Goal: Book appointment/travel/reservation

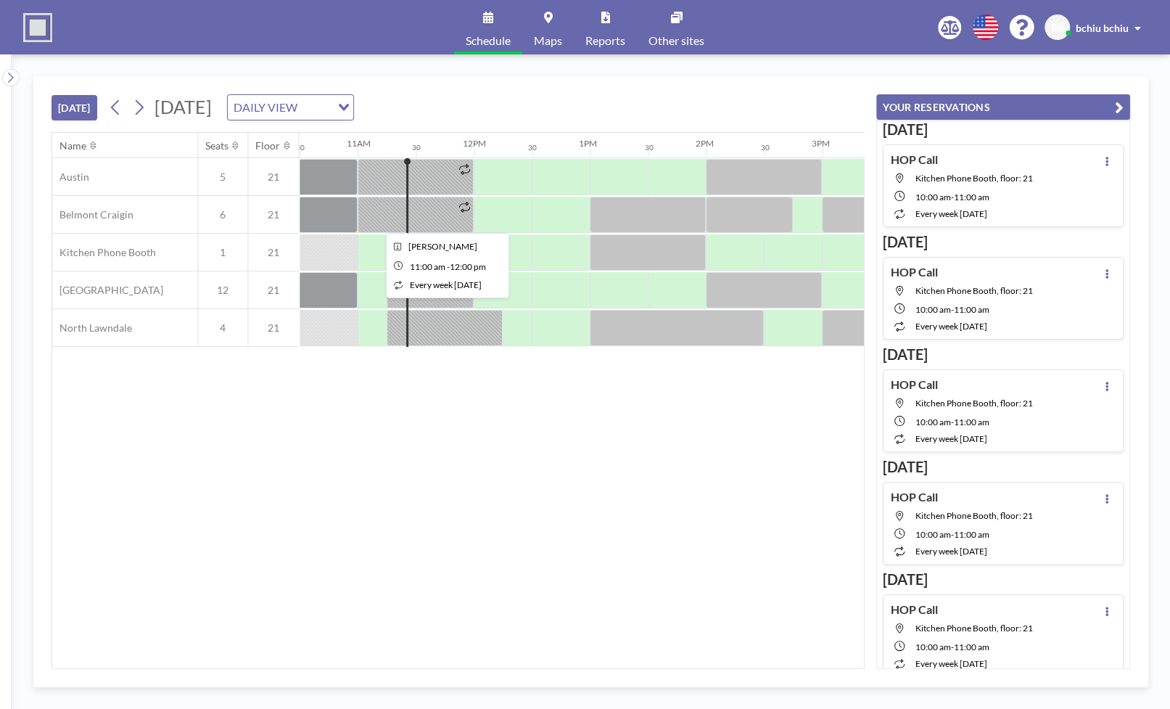
scroll to position [0, 1218]
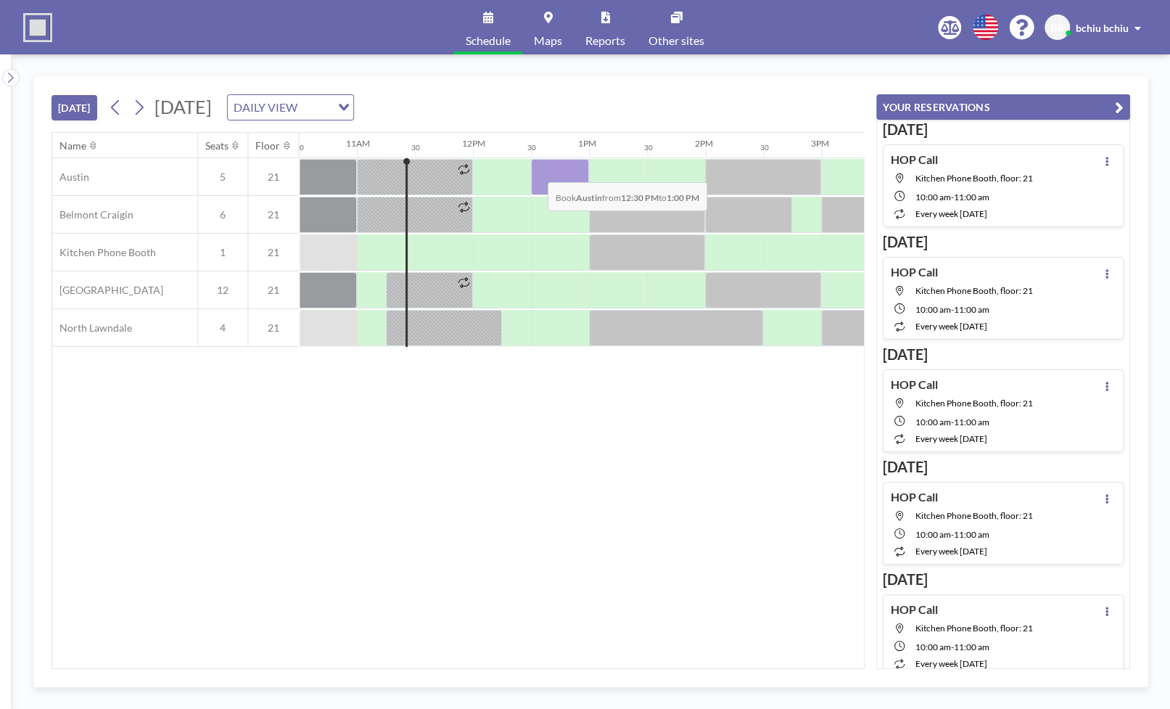
click at [536, 170] on div at bounding box center [560, 177] width 58 height 36
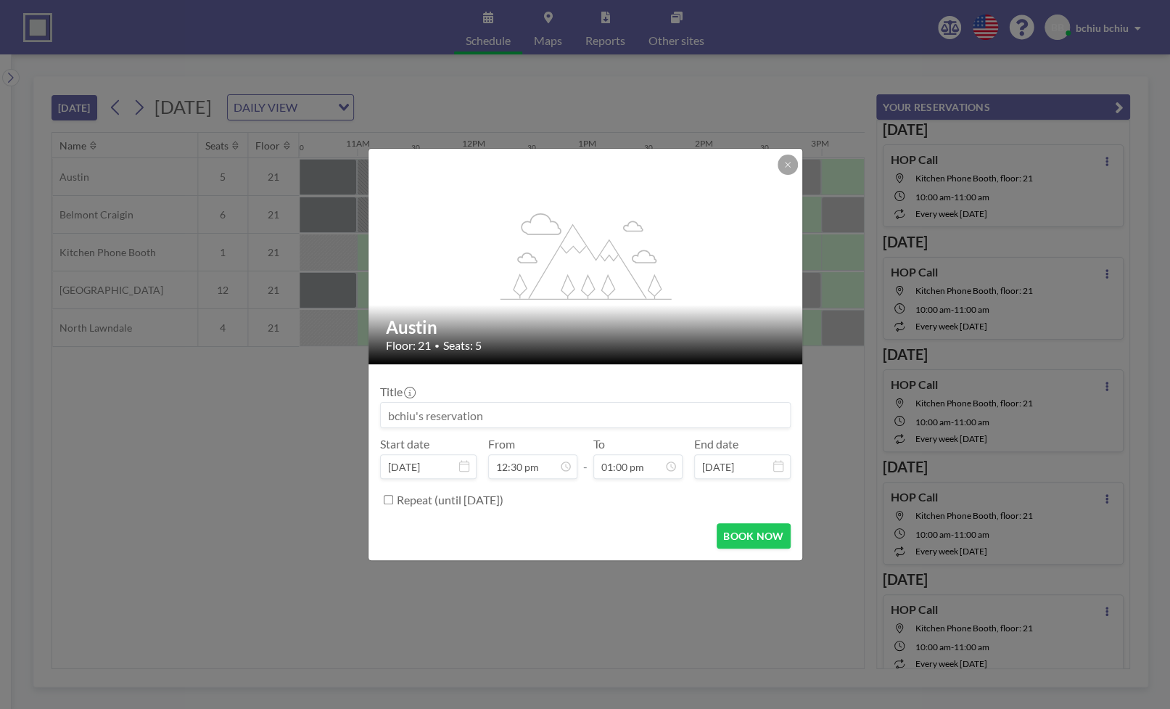
click at [468, 420] on input at bounding box center [585, 414] width 409 height 25
type input "[PERSON_NAME]"
click at [766, 536] on button "BOOK NOW" at bounding box center [752, 535] width 73 height 25
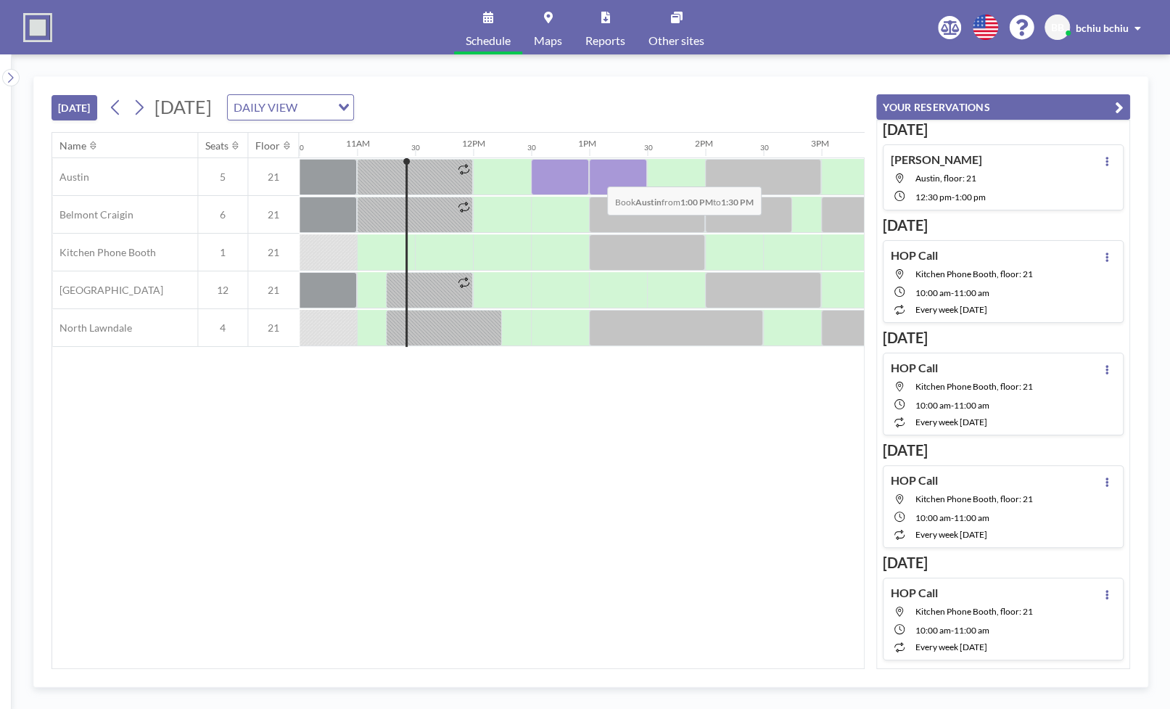
click at [595, 174] on div at bounding box center [618, 177] width 58 height 36
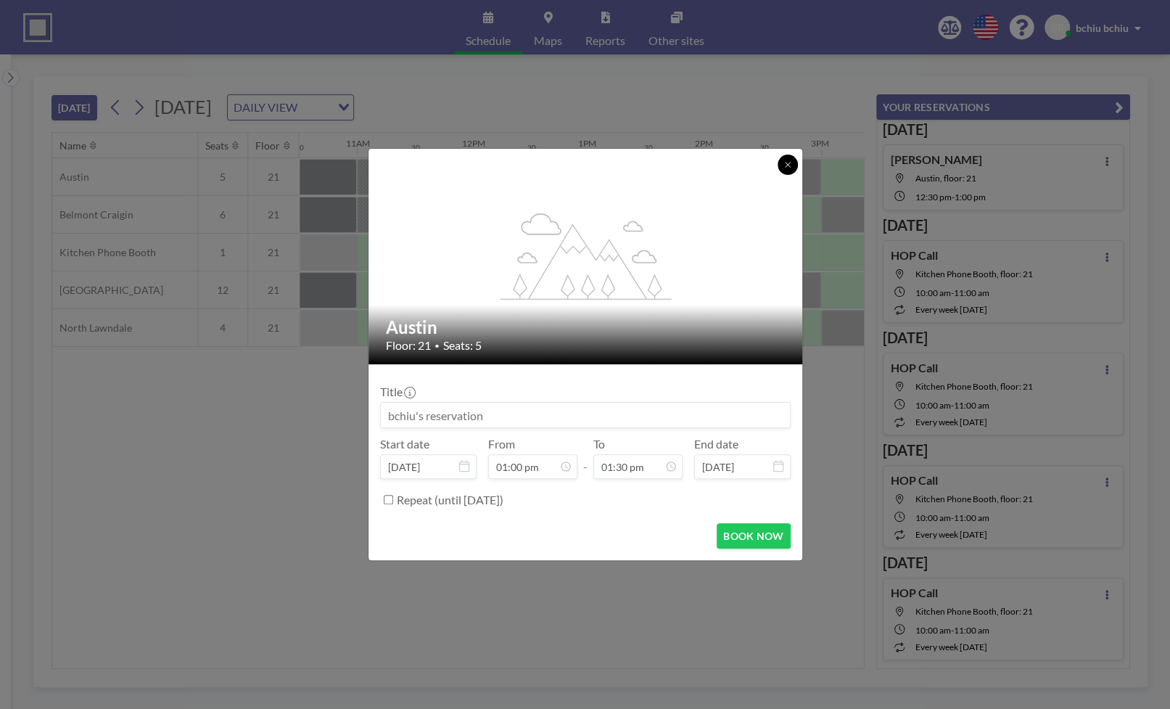
click at [783, 165] on icon at bounding box center [787, 164] width 9 height 9
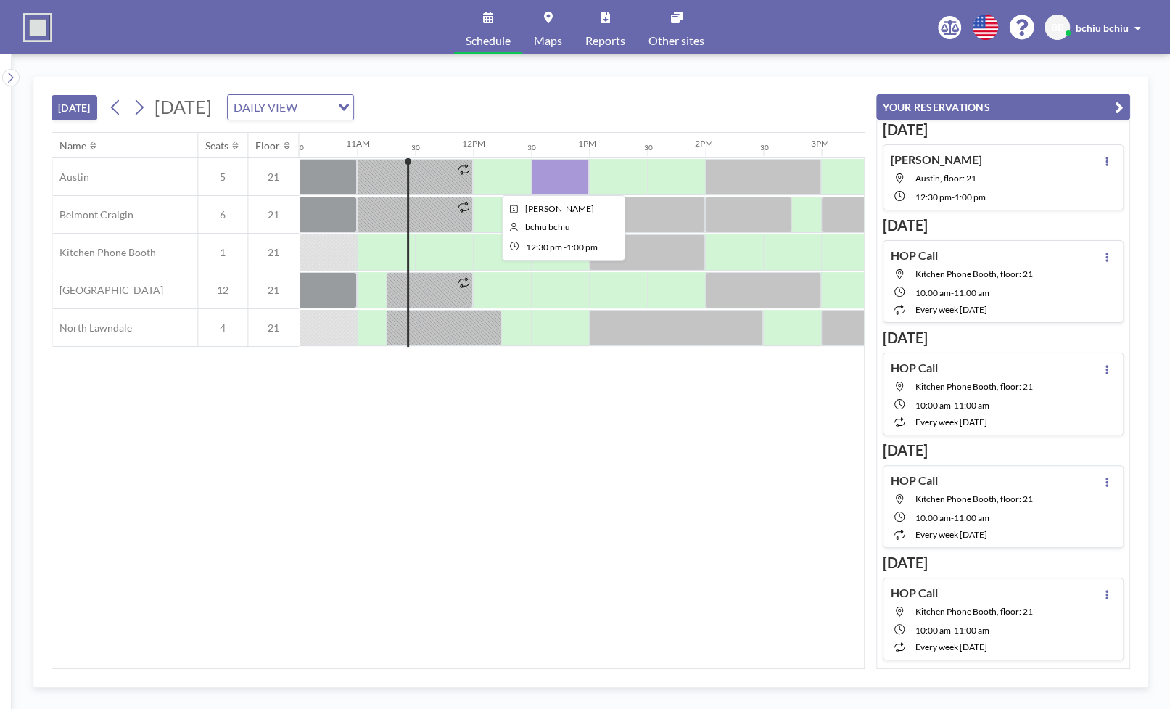
click at [566, 180] on div at bounding box center [560, 177] width 58 height 36
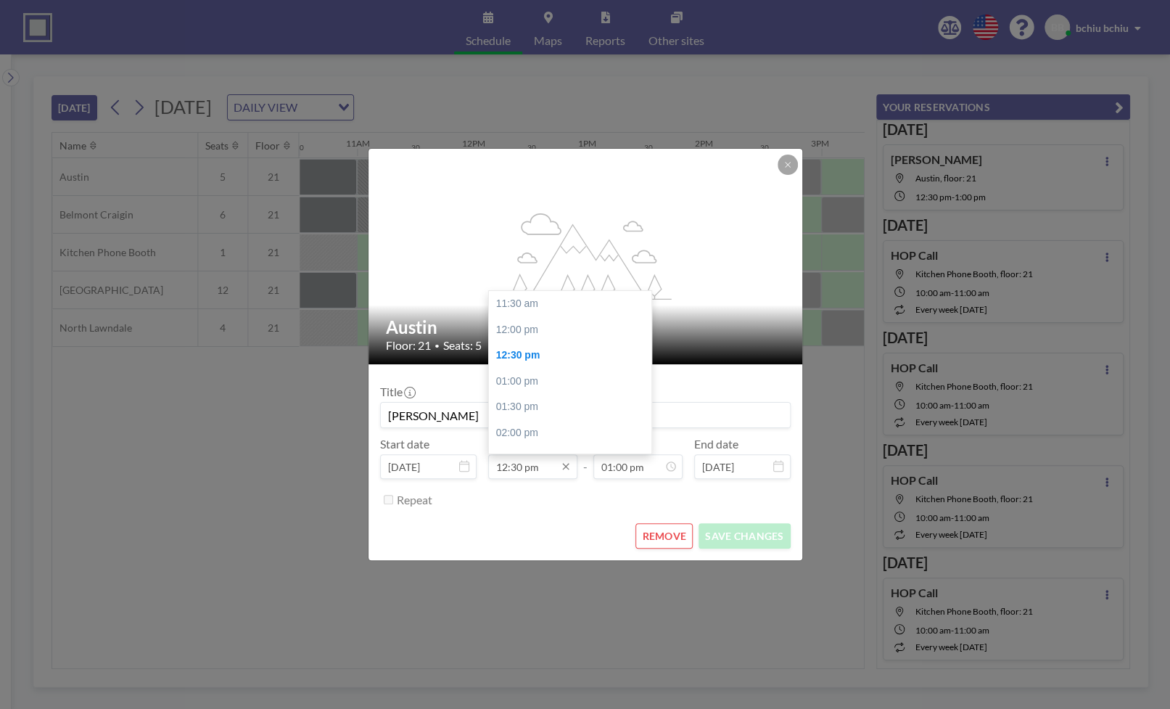
scroll to position [51, 0]
click at [505, 472] on input "12:30 pm" at bounding box center [532, 466] width 89 height 25
click at [519, 469] on input "12:30 pm" at bounding box center [532, 466] width 89 height 25
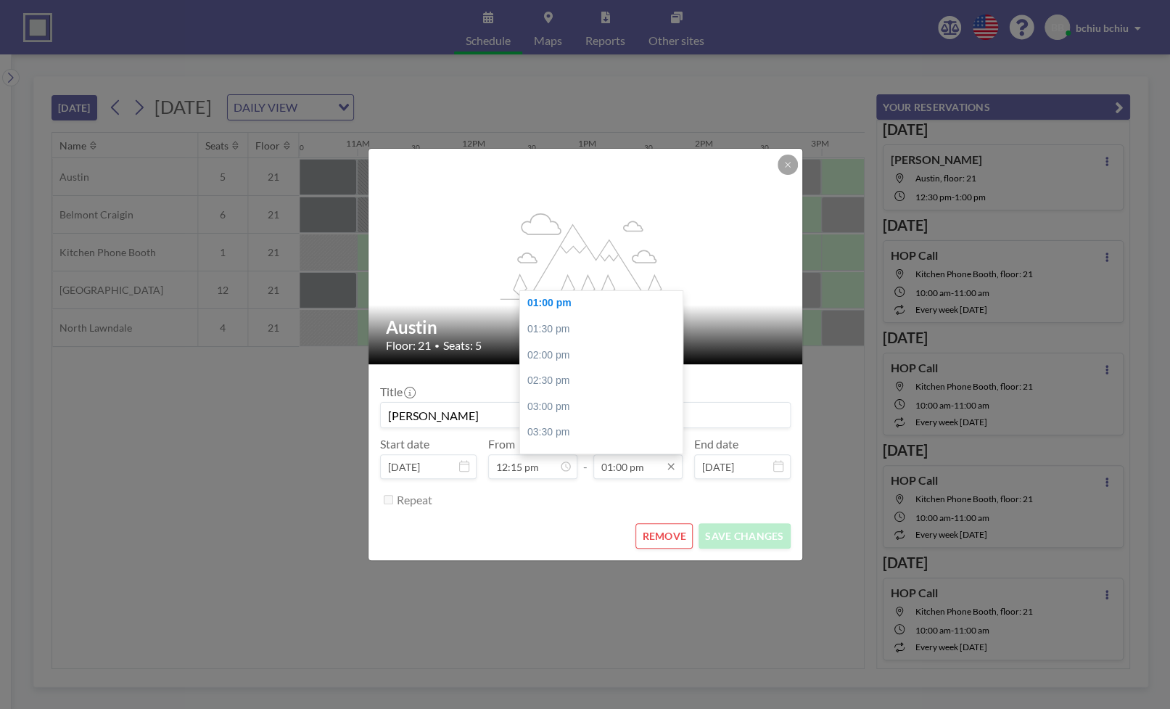
type input "12:15 pm"
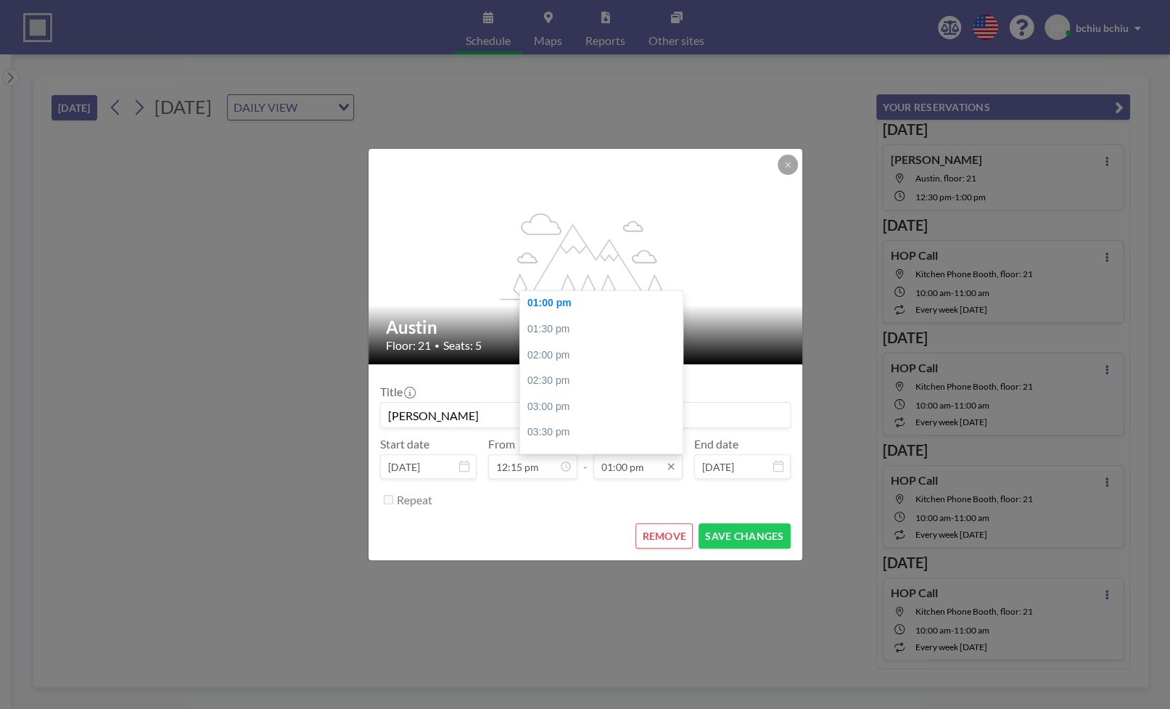
click at [634, 470] on input "01:00 pm" at bounding box center [637, 466] width 89 height 25
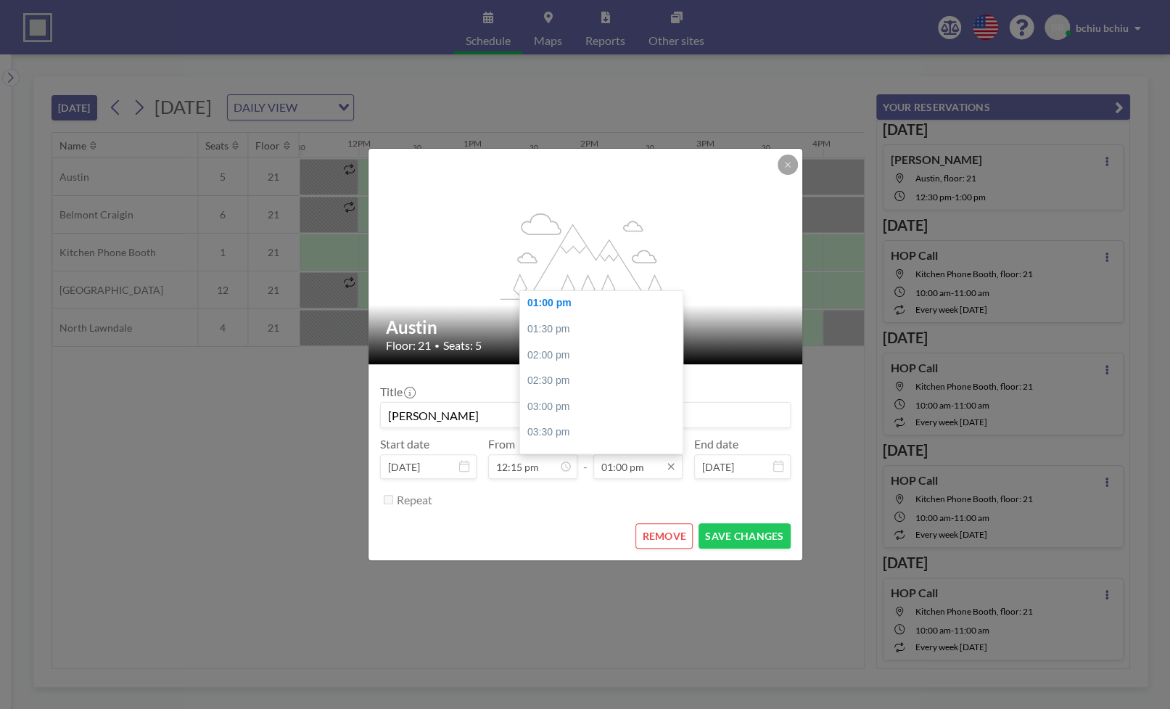
scroll to position [0, 1334]
click at [568, 347] on div "02:00 pm" at bounding box center [601, 355] width 162 height 26
type input "02:00 pm"
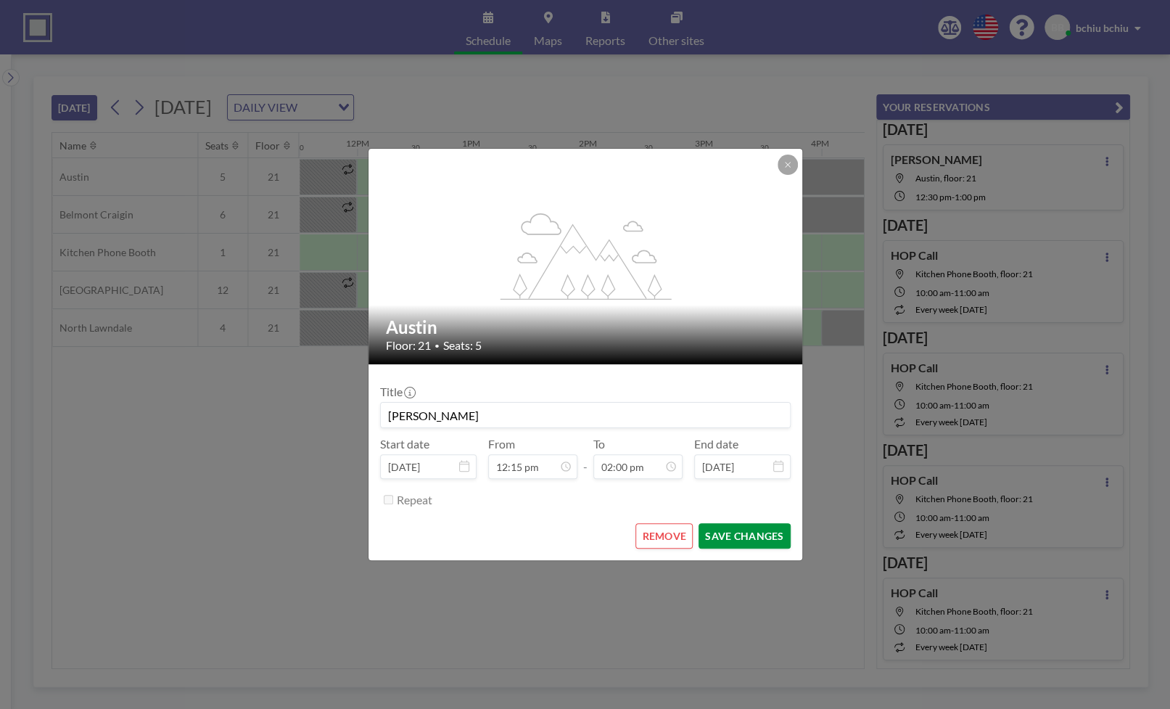
click at [762, 533] on button "SAVE CHANGES" at bounding box center [743, 535] width 91 height 25
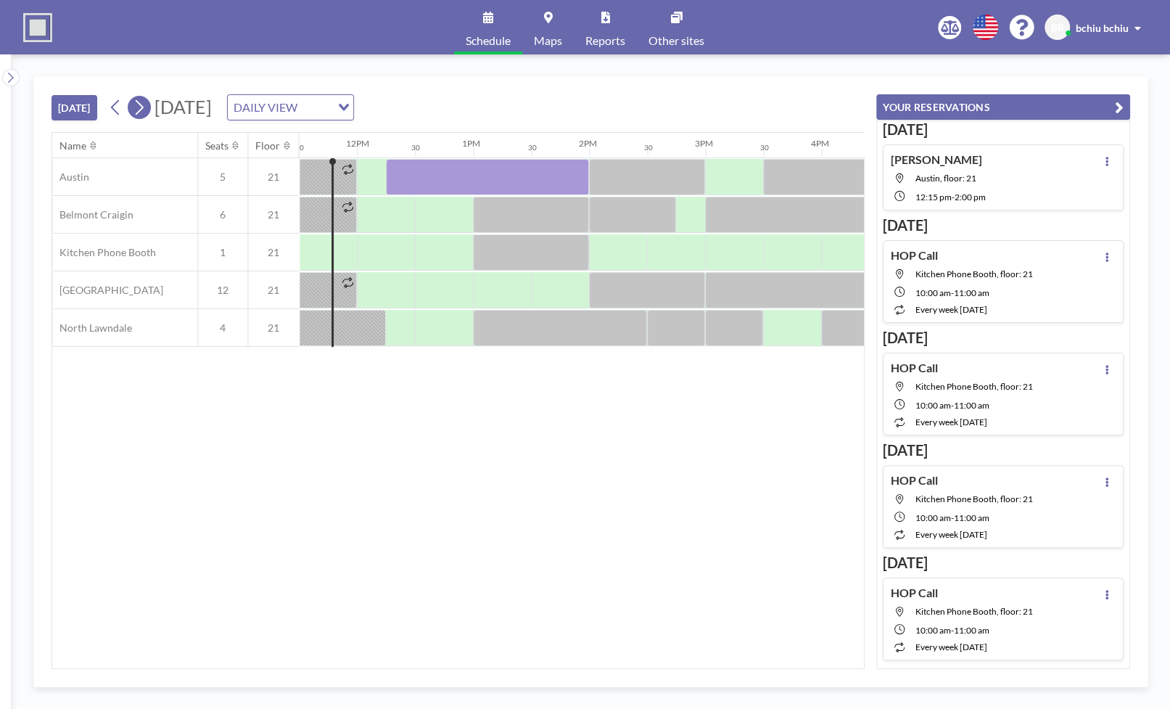
click at [136, 108] on icon at bounding box center [139, 107] width 14 height 22
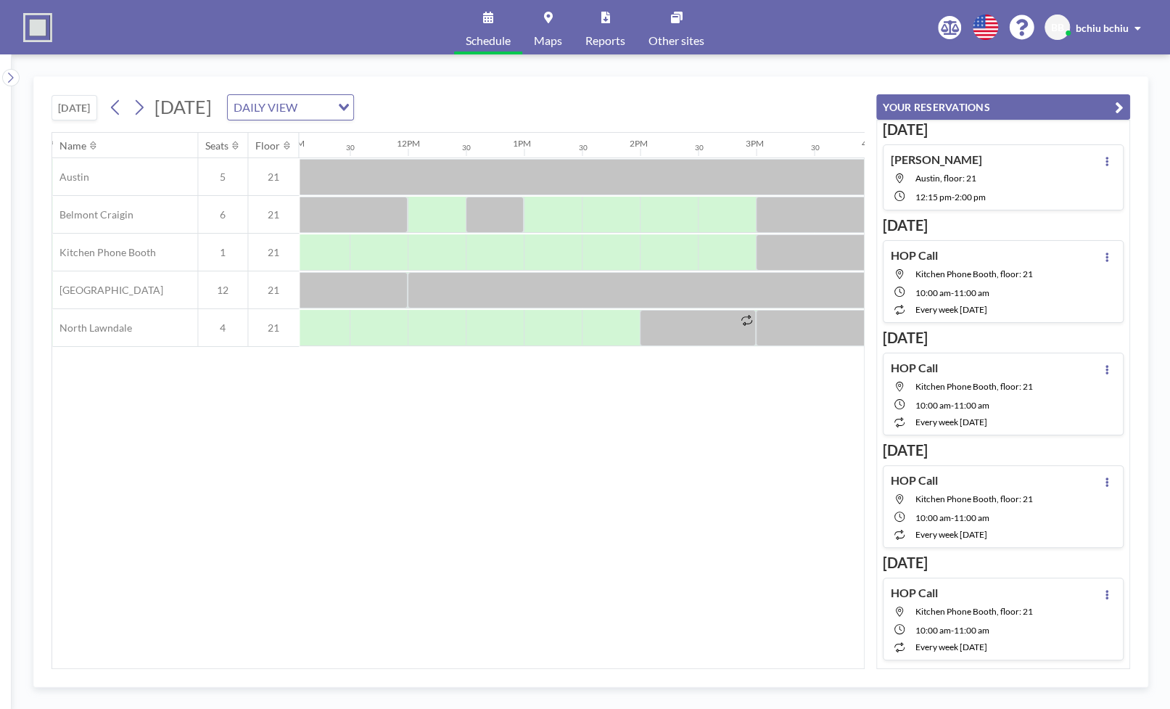
scroll to position [0, 1281]
